Goal: Check status: Check status

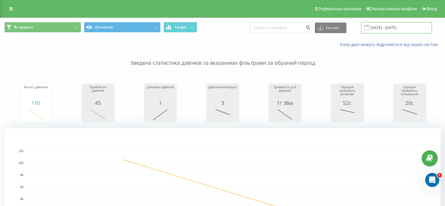
click at [397, 30] on input "[DATE] - [DATE]" at bounding box center [396, 27] width 71 height 11
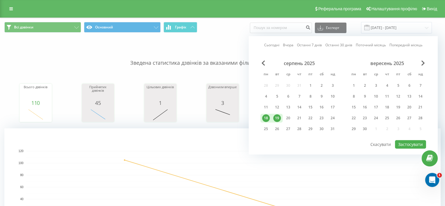
click at [279, 115] on div "19" at bounding box center [278, 118] width 8 height 8
click at [397, 143] on button "Застосувати" at bounding box center [410, 144] width 31 height 8
type input "[DATE] - [DATE]"
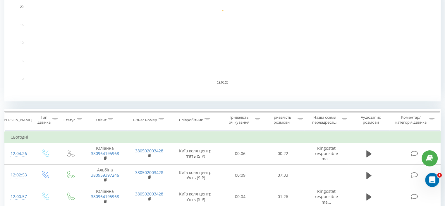
scroll to position [146, 0]
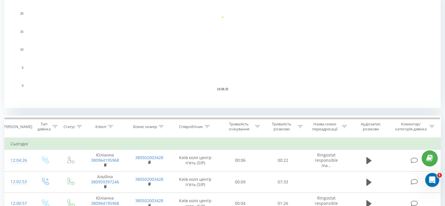
scroll to position [146, 0]
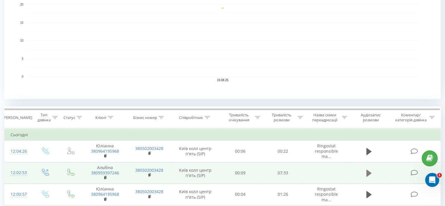
click at [368, 171] on icon at bounding box center [369, 173] width 5 height 7
